Goal: Navigation & Orientation: Find specific page/section

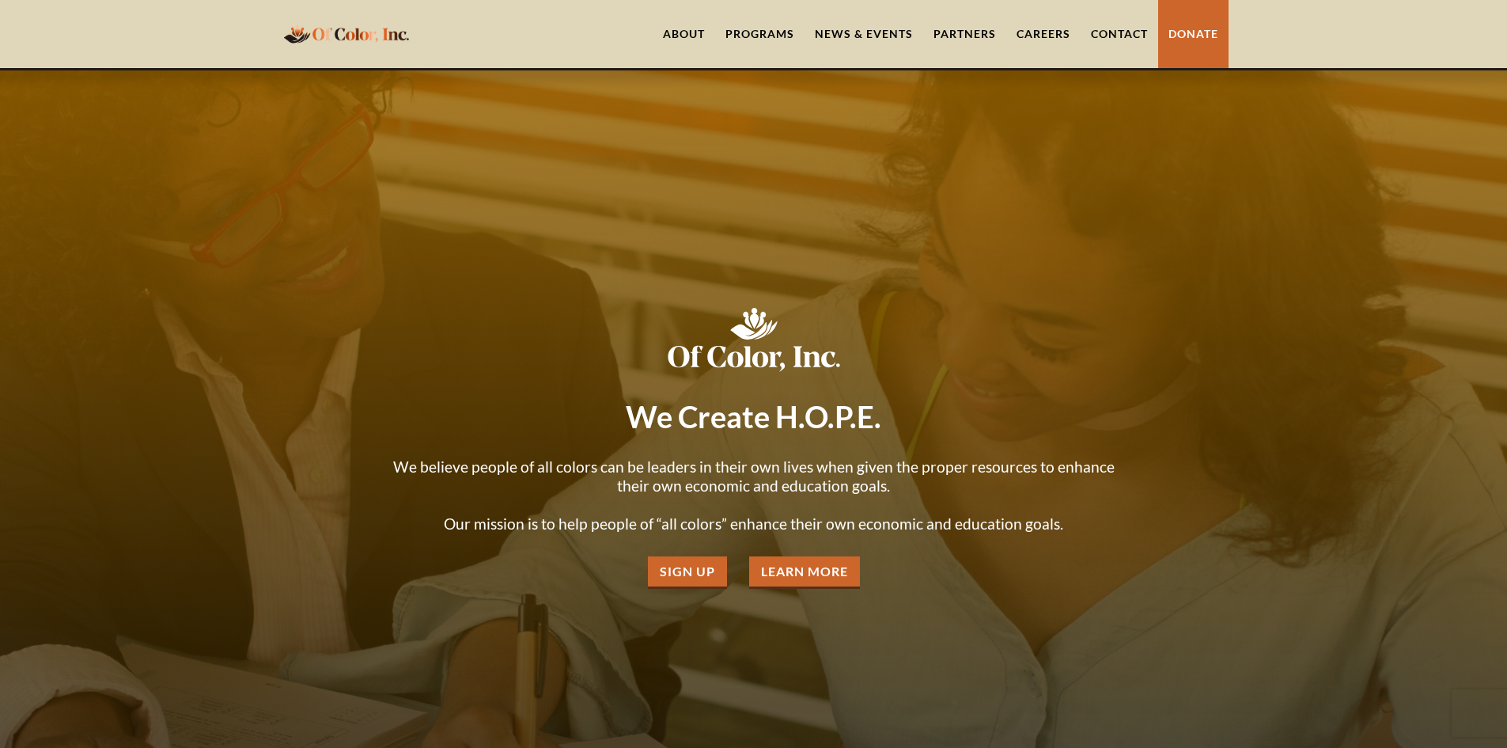
click at [759, 36] on div "Programs" at bounding box center [759, 34] width 69 height 16
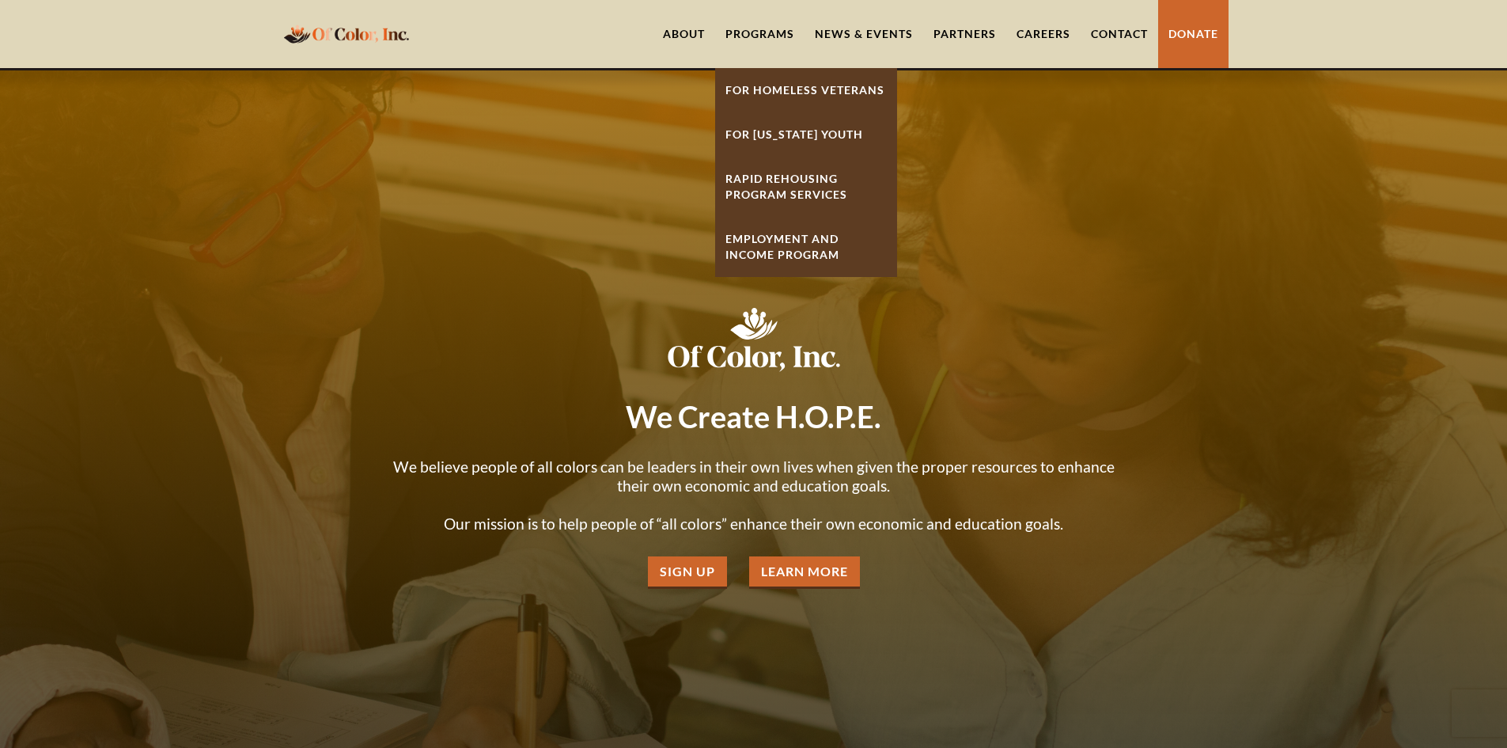
click at [700, 31] on link "About" at bounding box center [684, 34] width 62 height 68
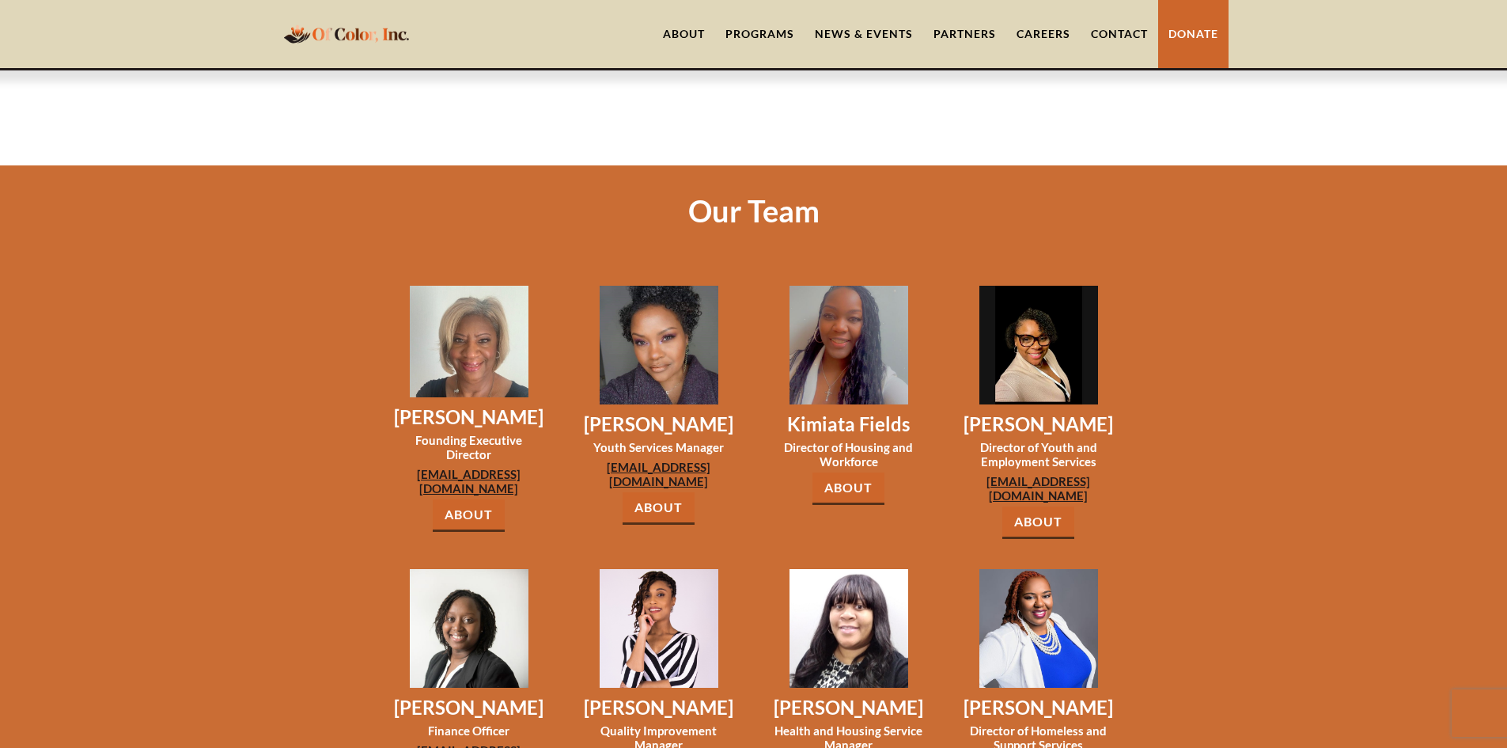
scroll to position [1107, 0]
click at [476, 500] on link "About" at bounding box center [469, 516] width 72 height 32
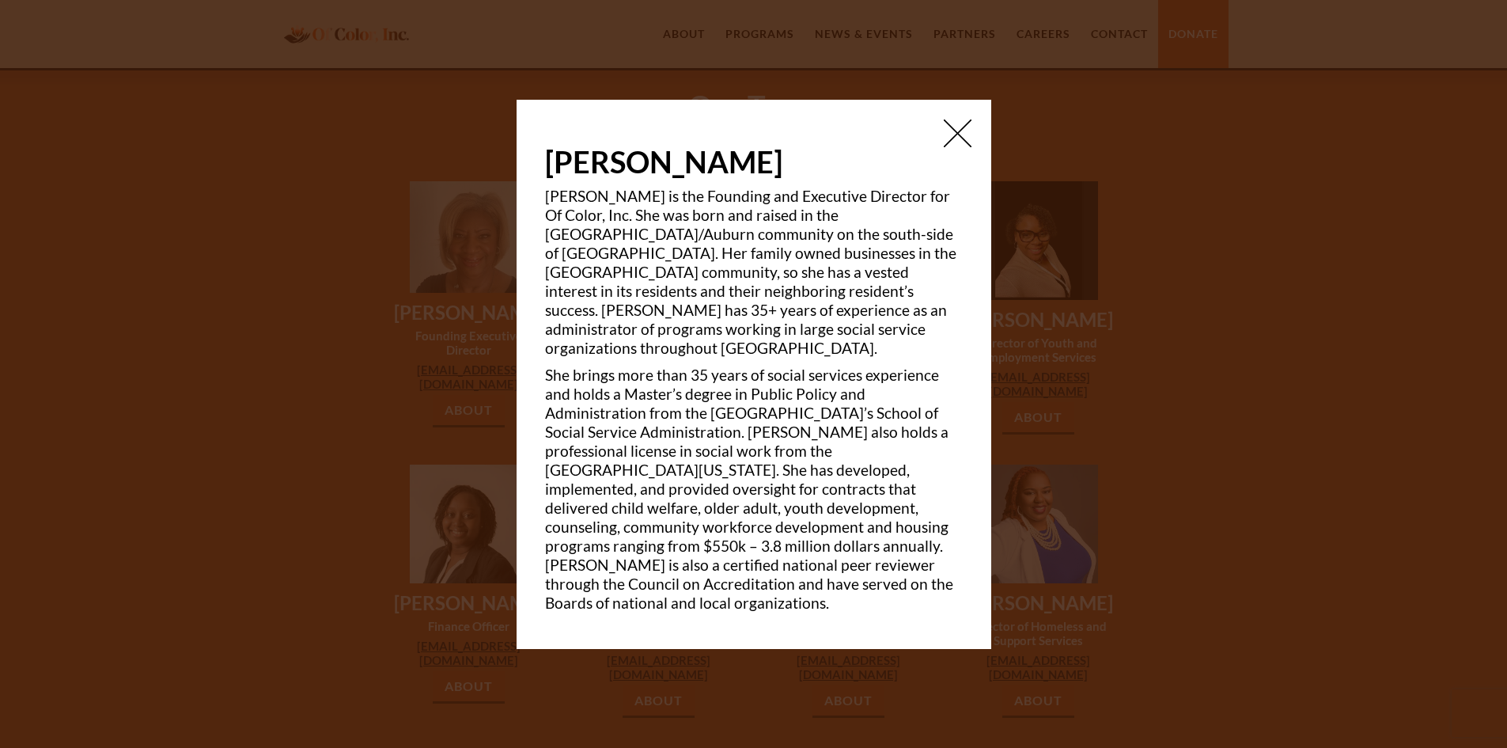
scroll to position [1187, 0]
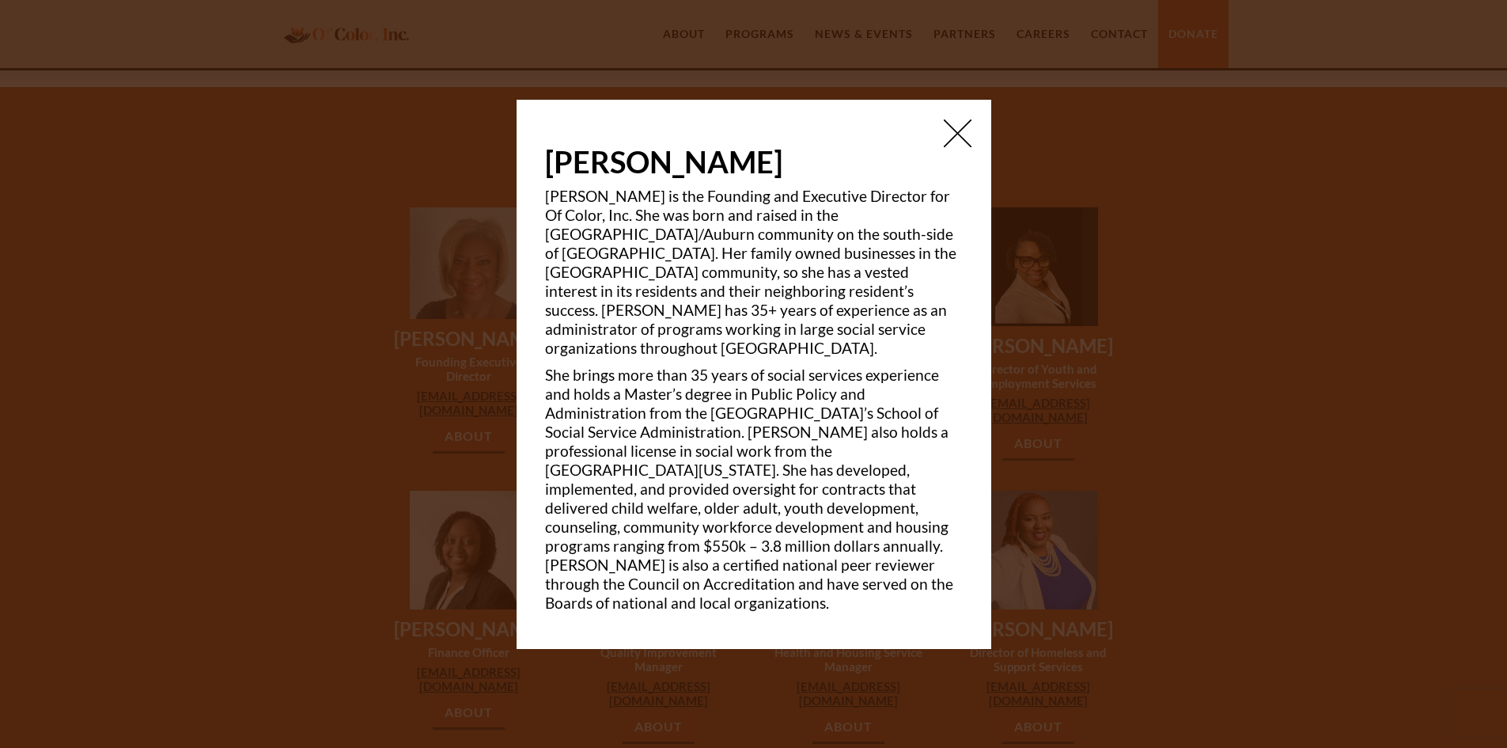
click at [962, 147] on img at bounding box center [958, 133] width 28 height 28
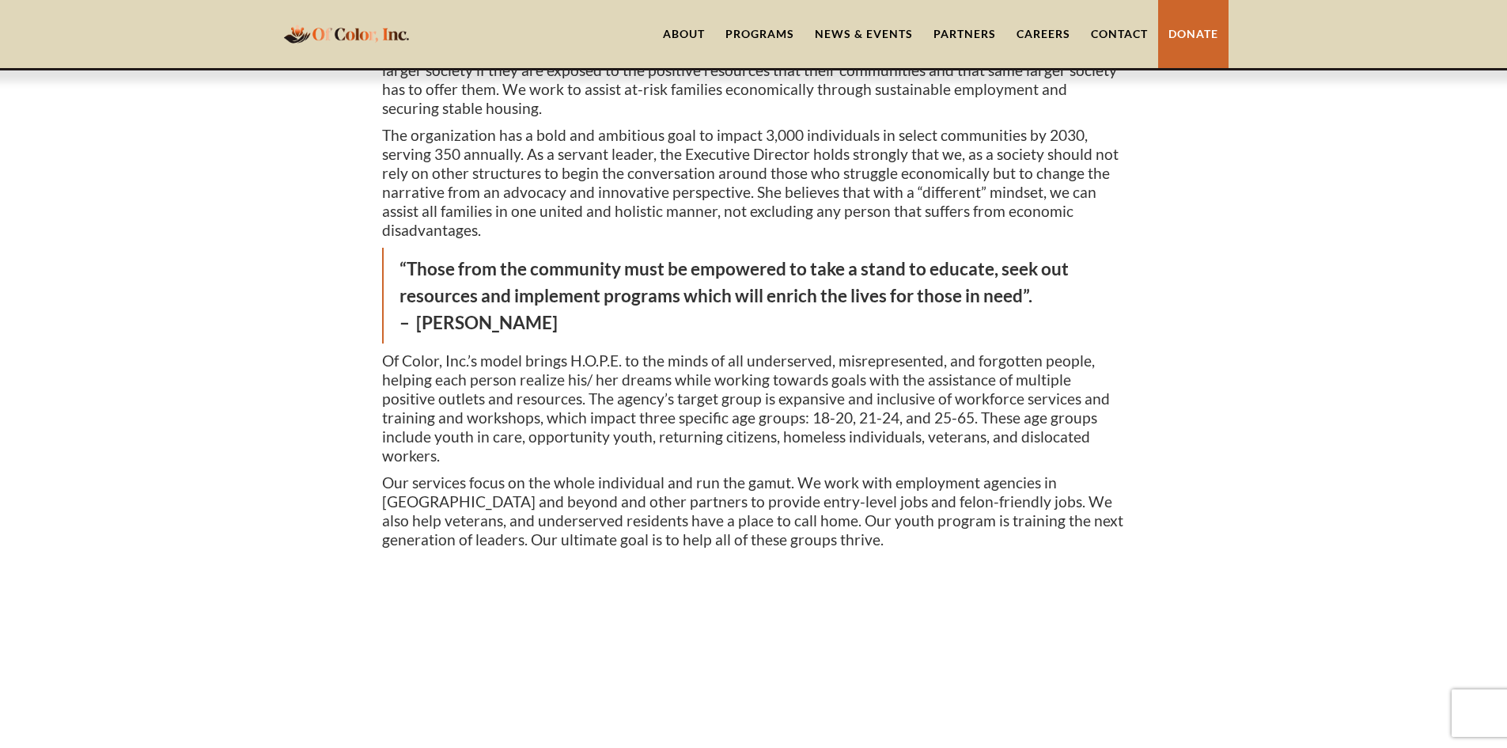
scroll to position [0, 0]
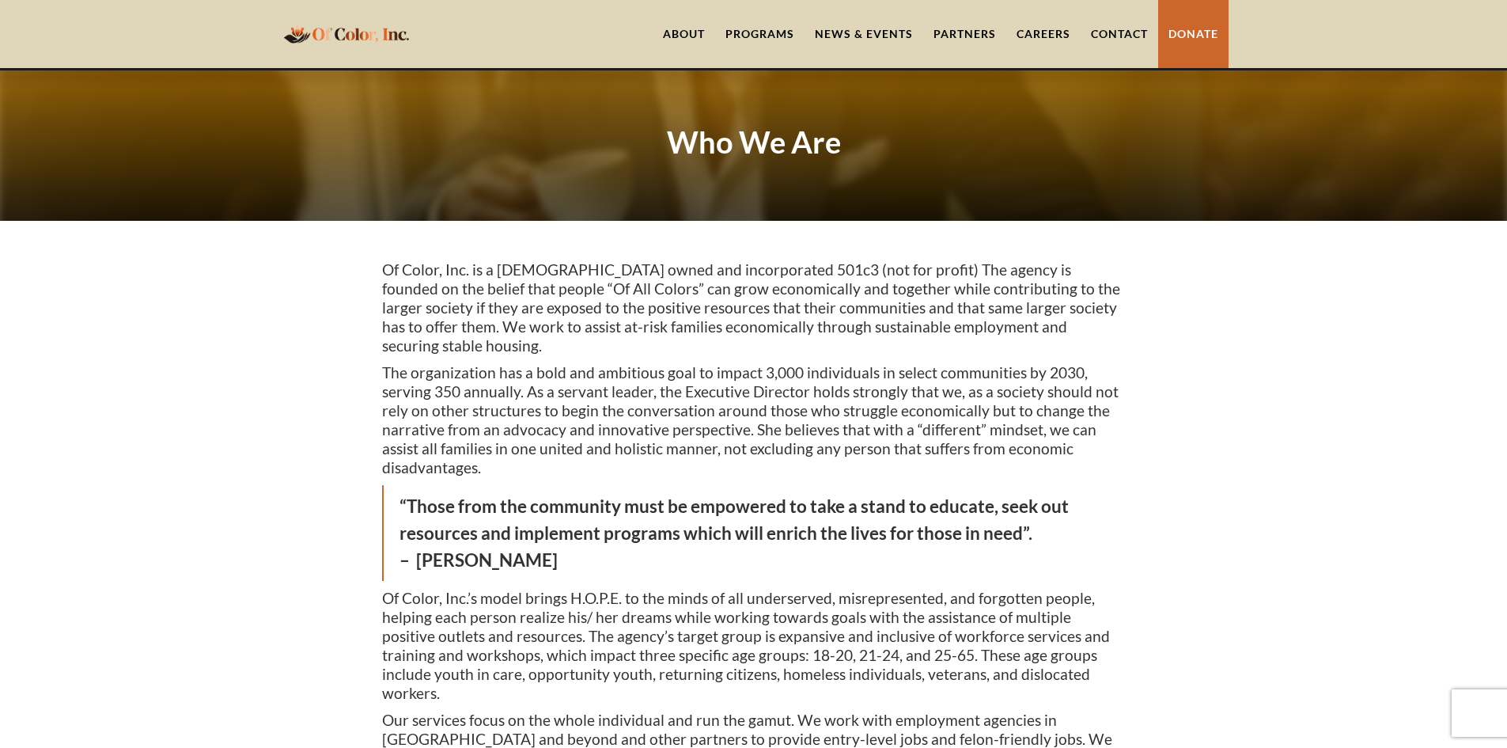
click at [766, 29] on div "Programs" at bounding box center [759, 34] width 69 height 16
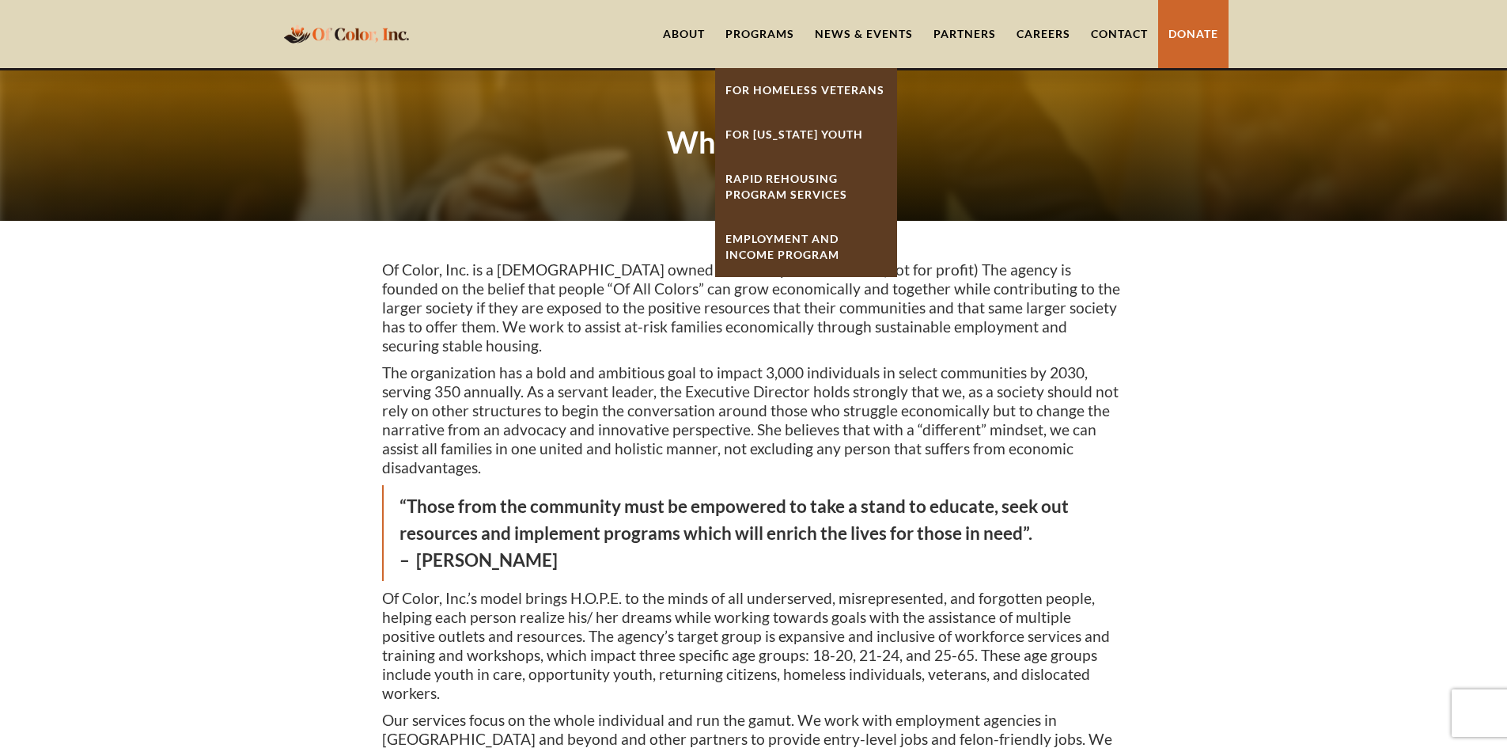
click at [681, 22] on link "About" at bounding box center [684, 34] width 62 height 68
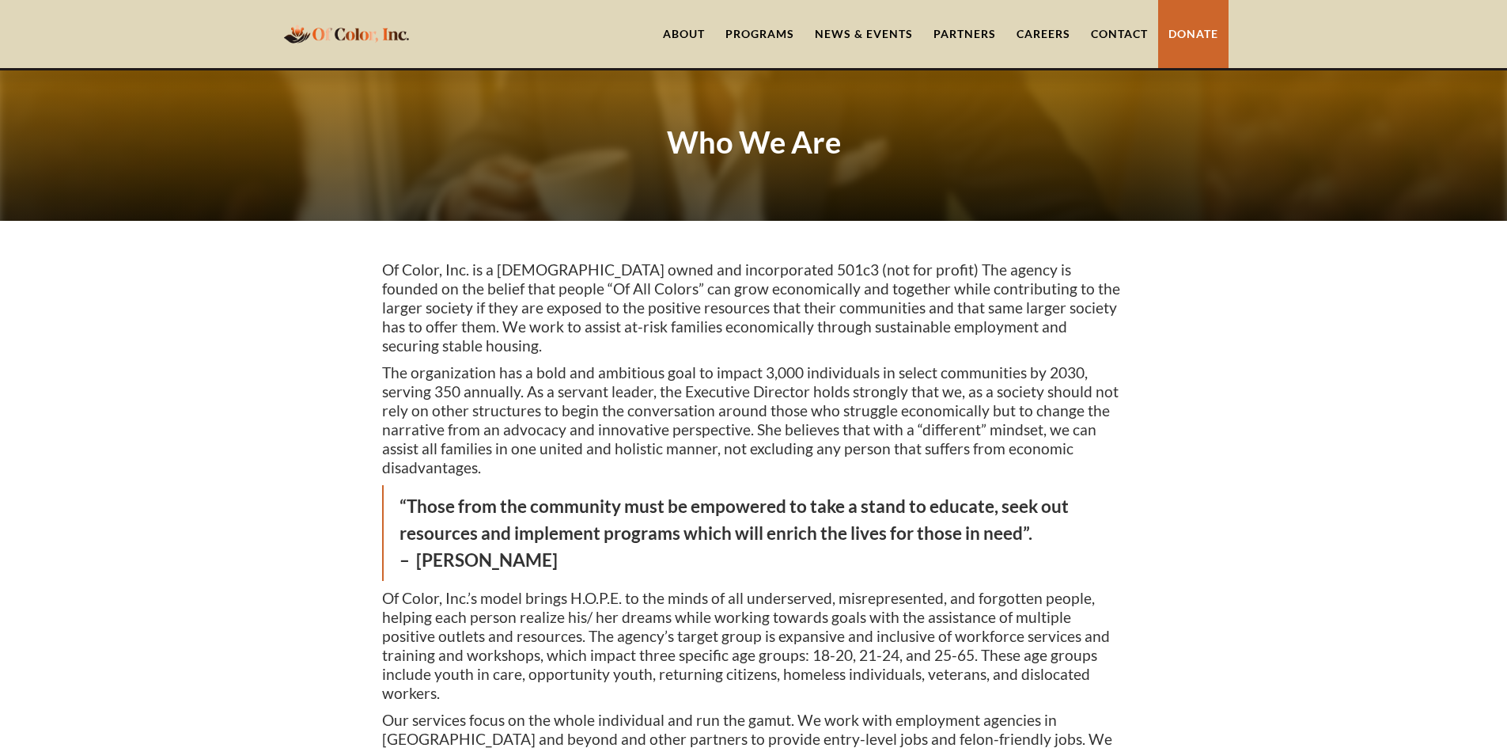
click at [688, 39] on link "About" at bounding box center [684, 34] width 62 height 68
click at [676, 38] on link "About" at bounding box center [684, 34] width 62 height 68
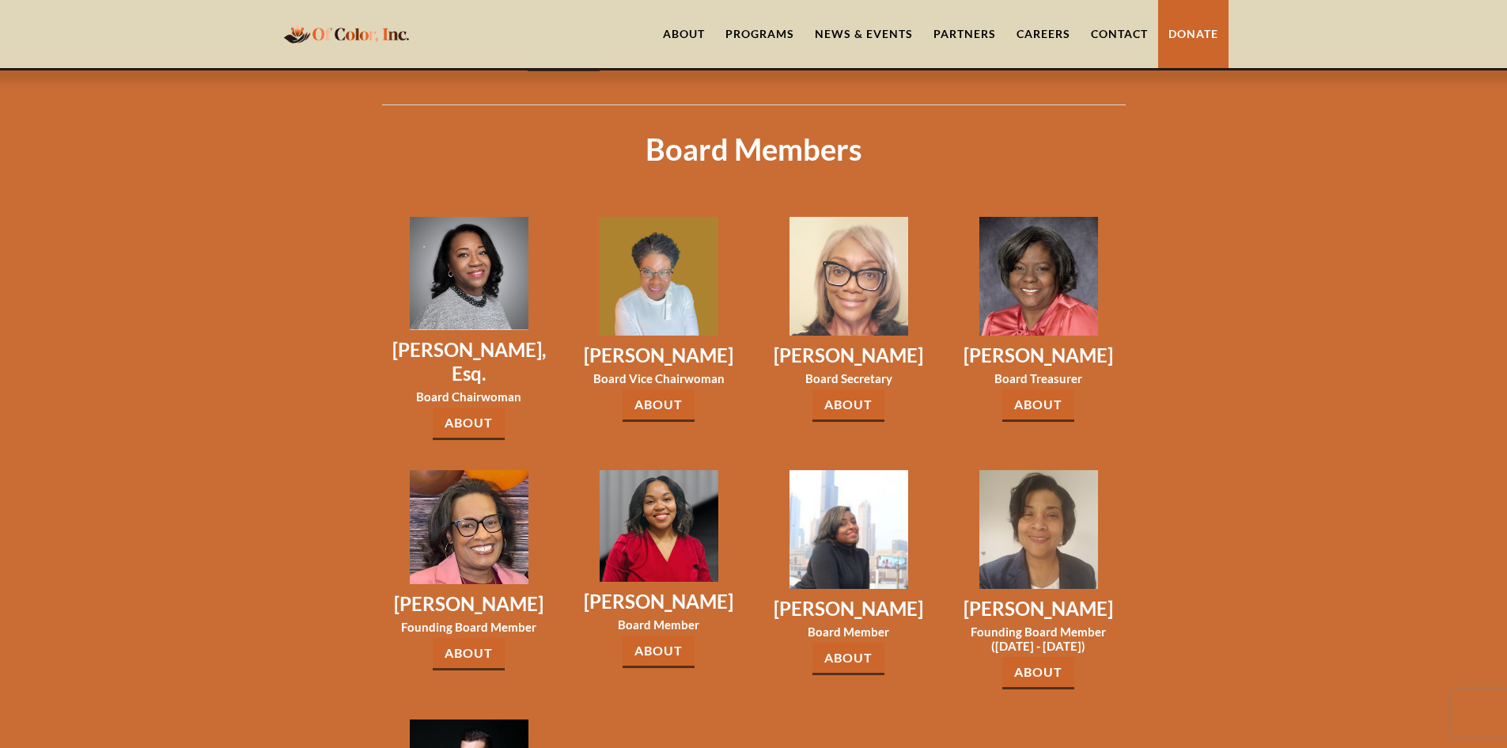
scroll to position [2136, 0]
